Goal: Browse casually: Explore the website without a specific task or goal

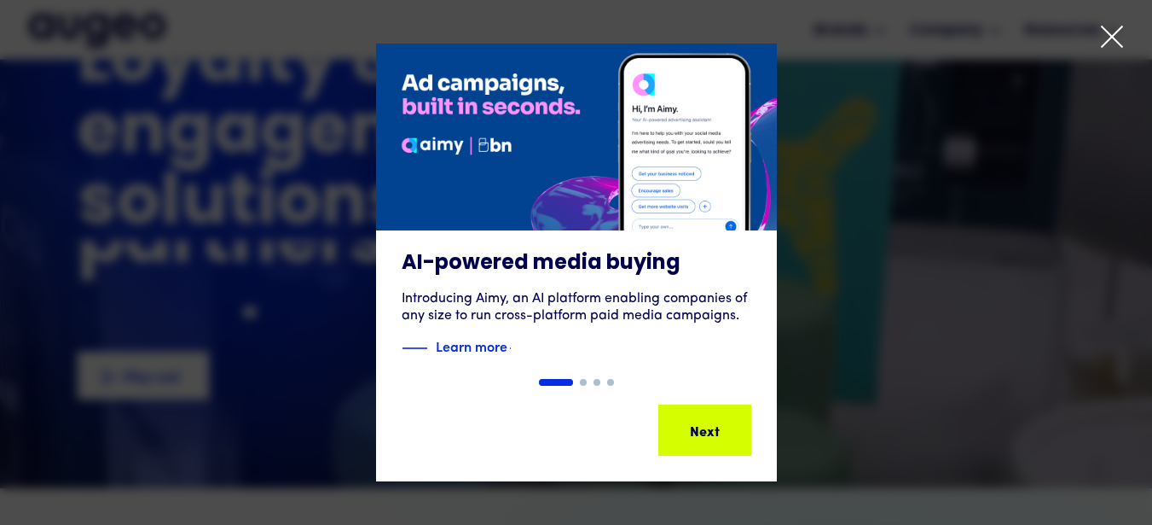
click at [1109, 38] on icon at bounding box center [1112, 37] width 26 height 26
